Goal: Find specific page/section: Find specific page/section

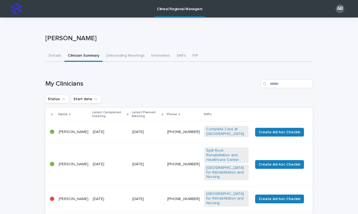
click at [16, 8] on img at bounding box center [16, 8] width 11 height 11
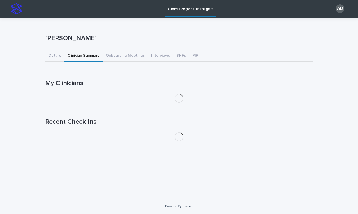
click at [84, 56] on button "Clinician Summary" at bounding box center [83, 55] width 38 height 11
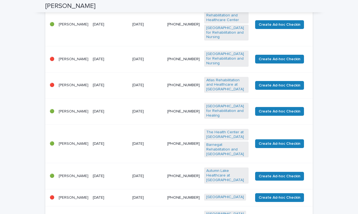
scroll to position [158, 0]
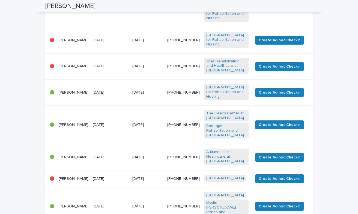
click at [114, 121] on div "[DATE]" at bounding box center [110, 124] width 35 height 6
